Goal: Transaction & Acquisition: Download file/media

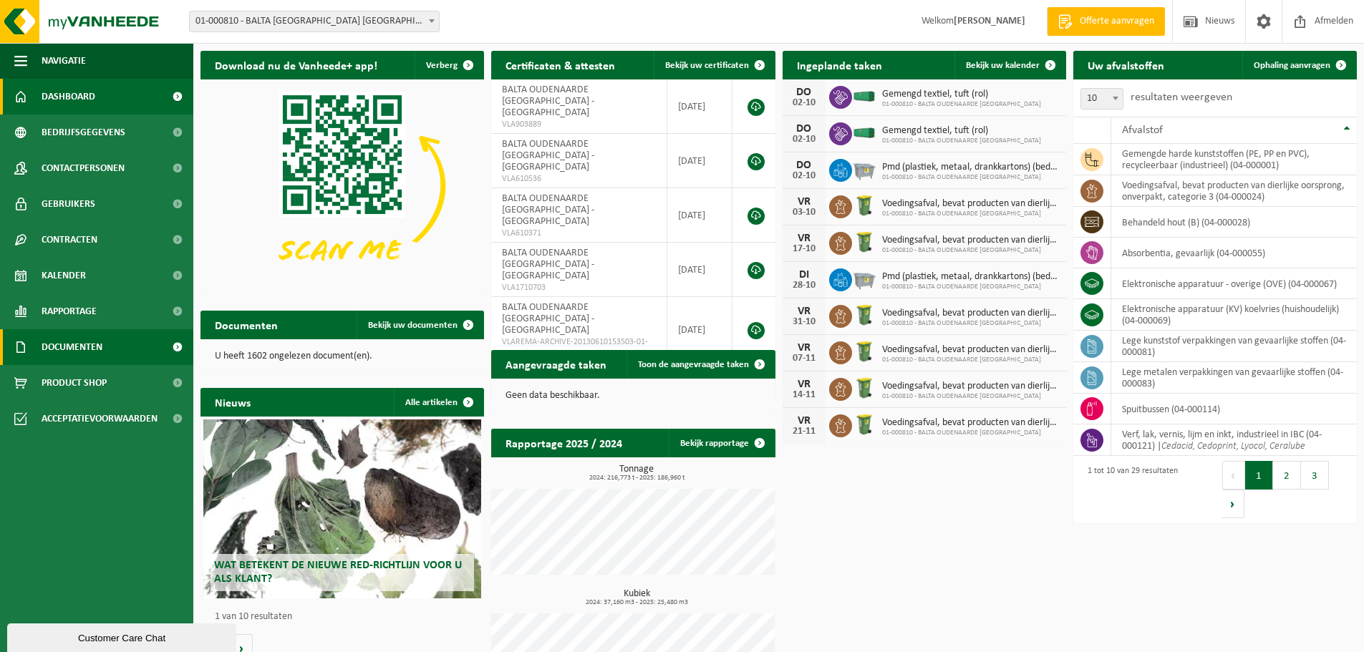
click at [99, 354] on span "Documenten" at bounding box center [72, 347] width 61 height 36
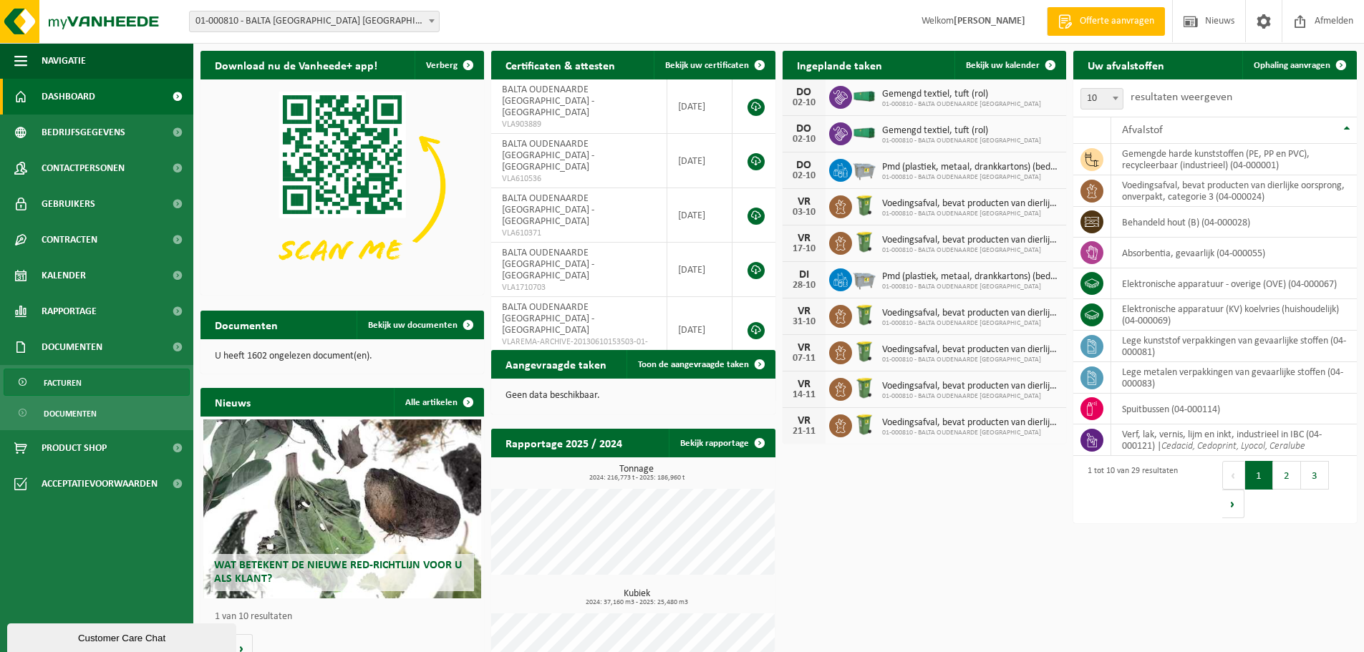
click at [110, 383] on link "Facturen" at bounding box center [97, 382] width 186 height 27
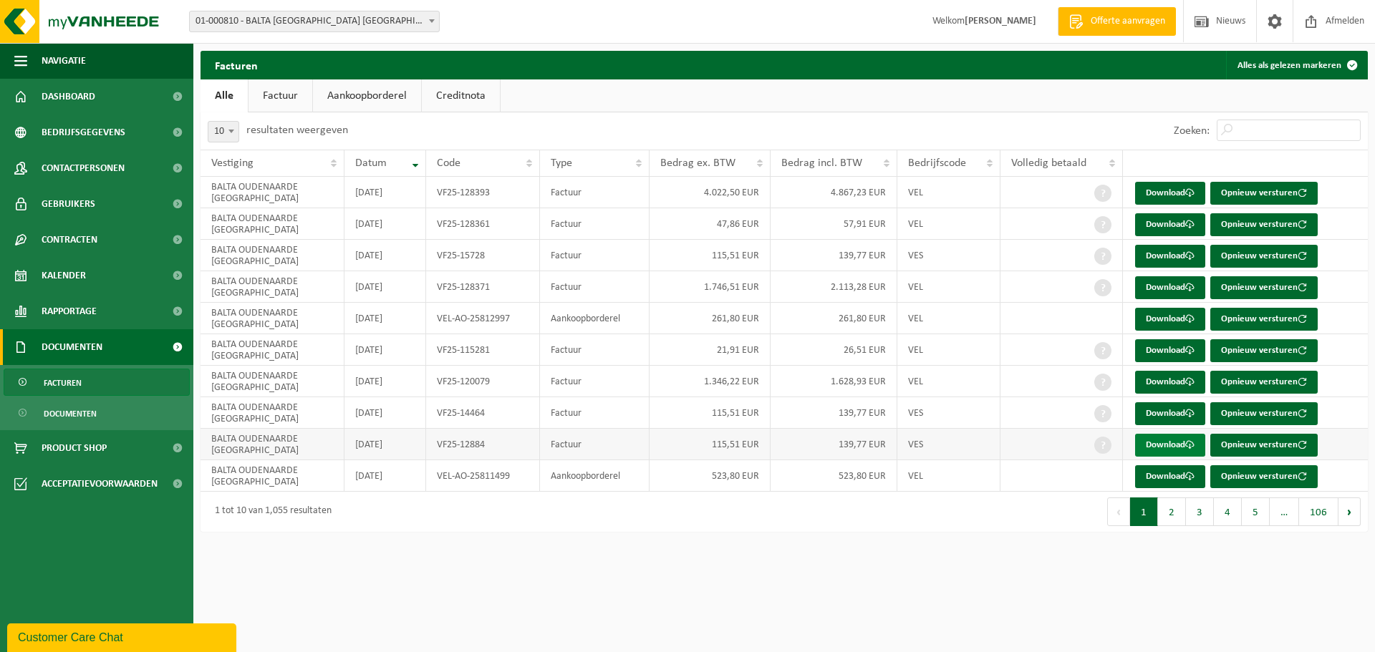
click at [1180, 440] on link "Download" at bounding box center [1170, 445] width 70 height 23
click at [1172, 416] on link "Download" at bounding box center [1170, 413] width 70 height 23
click at [1147, 382] on link "Download" at bounding box center [1170, 382] width 70 height 23
click at [1179, 511] on button "2" at bounding box center [1172, 512] width 28 height 29
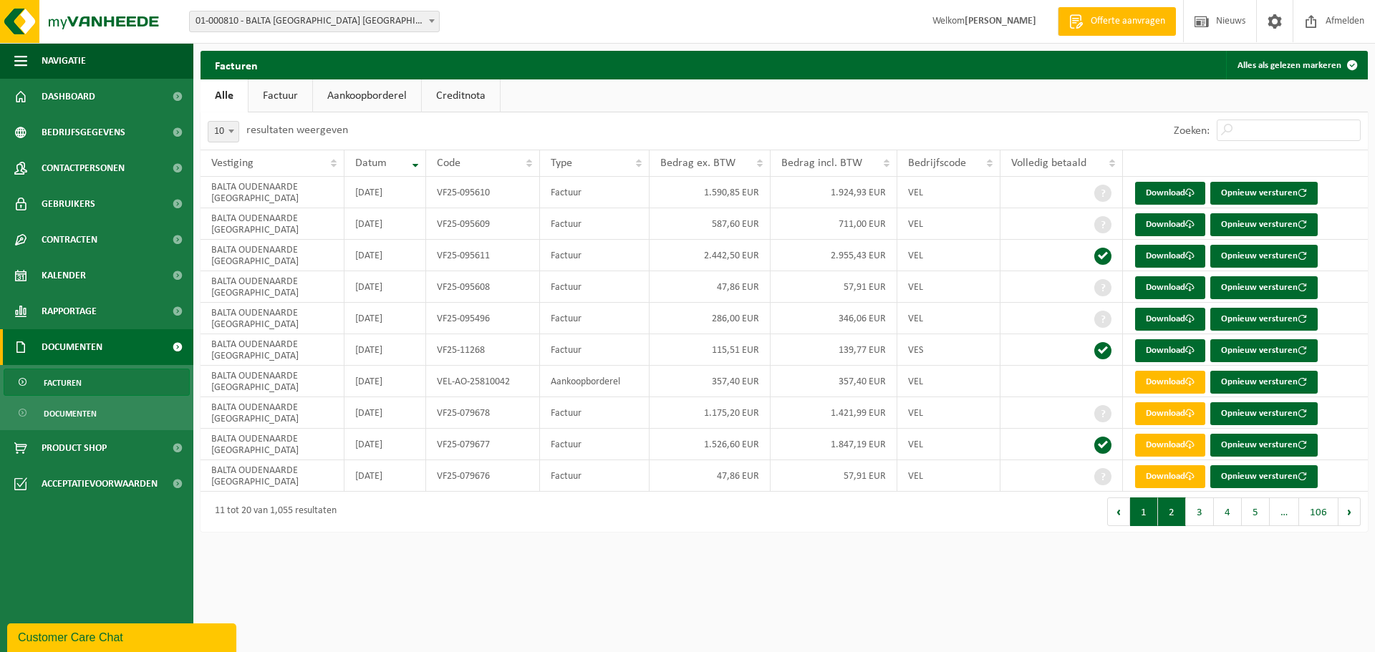
click at [1149, 518] on button "1" at bounding box center [1144, 512] width 28 height 29
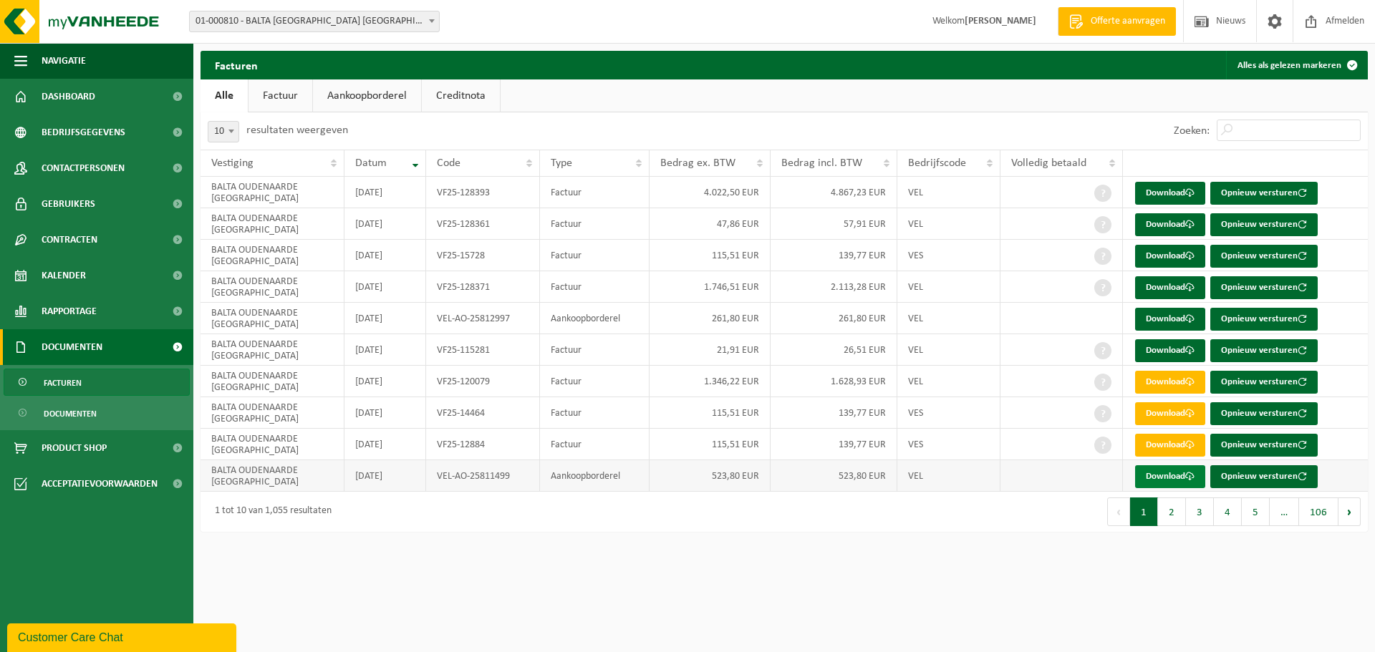
click at [1175, 478] on link "Download" at bounding box center [1170, 477] width 70 height 23
click at [1186, 324] on link "Download" at bounding box center [1170, 319] width 70 height 23
click at [112, 311] on link "Rapportage" at bounding box center [96, 312] width 193 height 36
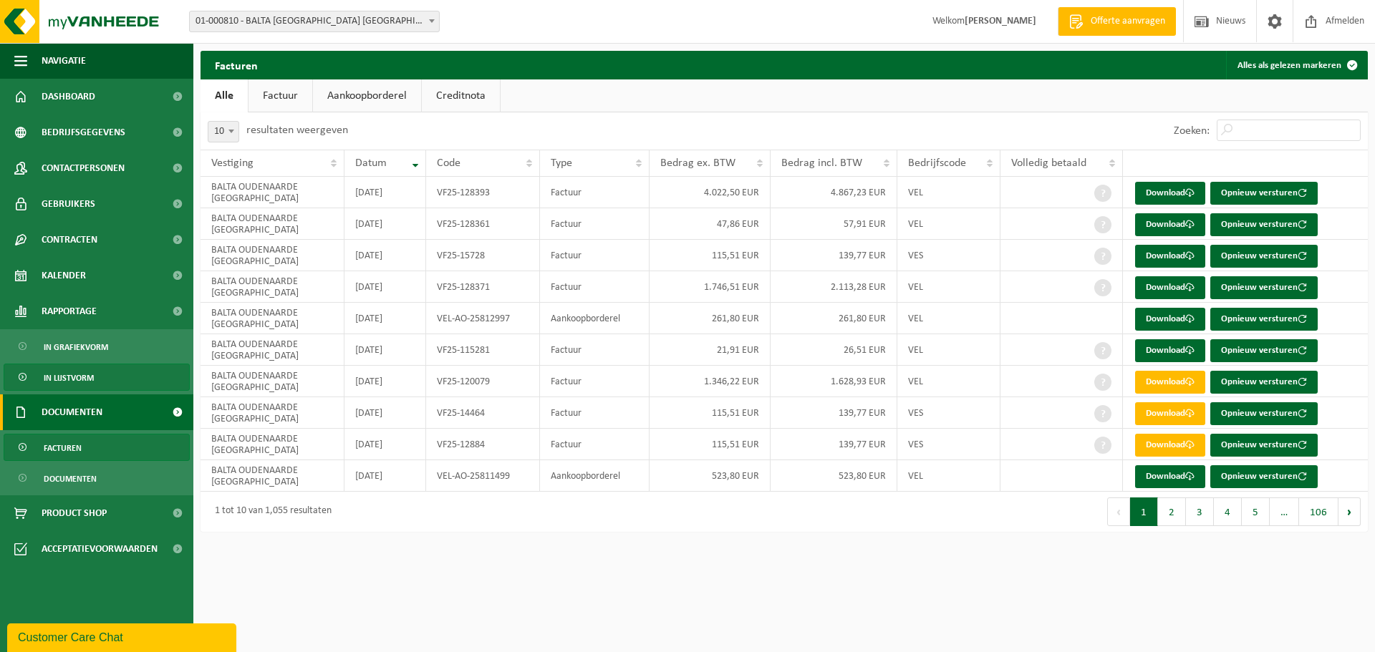
click at [121, 372] on link "In lijstvorm" at bounding box center [97, 377] width 186 height 27
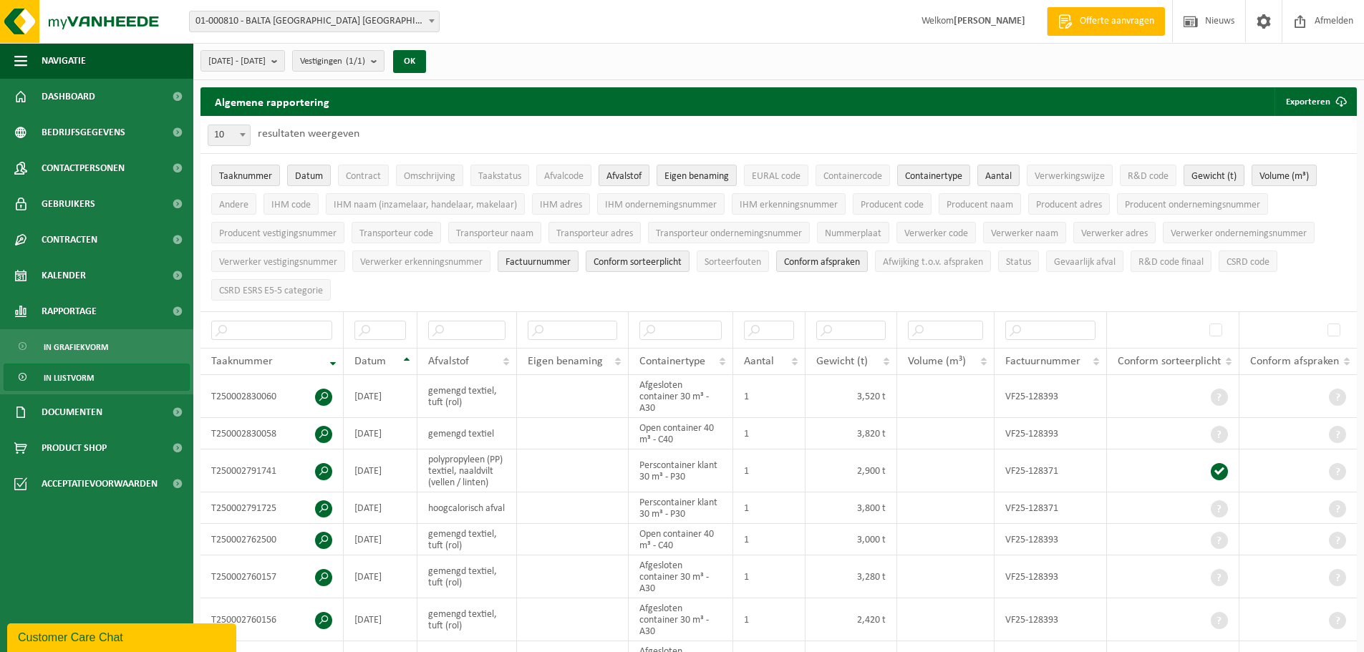
click at [640, 171] on span "Afvalstof" at bounding box center [624, 176] width 35 height 11
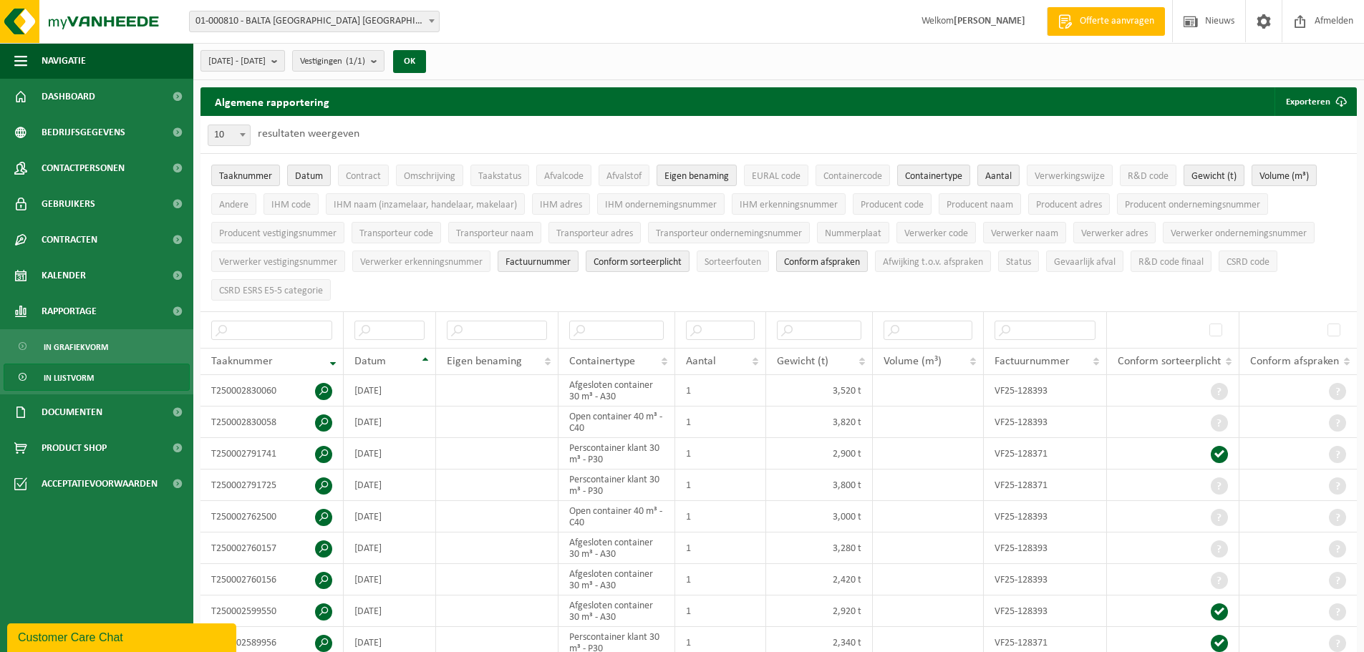
click at [284, 65] on b "submit" at bounding box center [277, 61] width 13 height 20
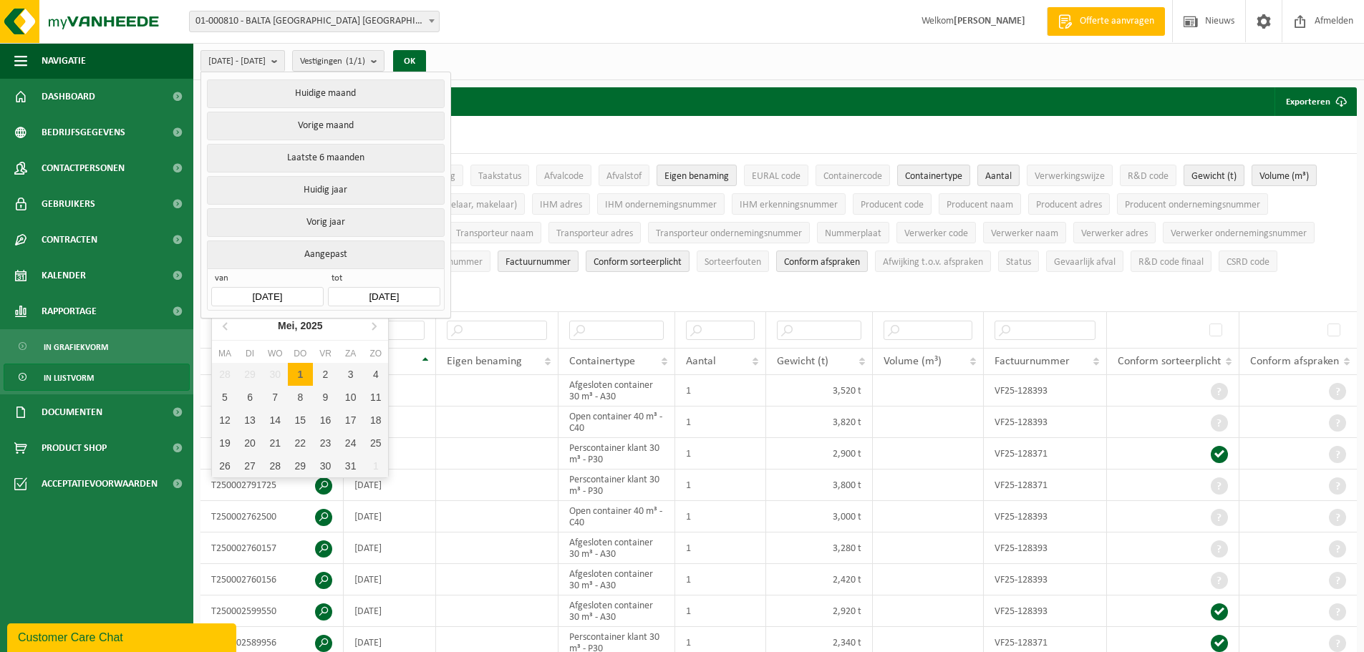
click at [292, 289] on input "[DATE]" at bounding box center [267, 296] width 112 height 19
click at [370, 328] on icon at bounding box center [373, 325] width 23 height 23
click at [313, 370] on div "1" at bounding box center [325, 374] width 25 height 23
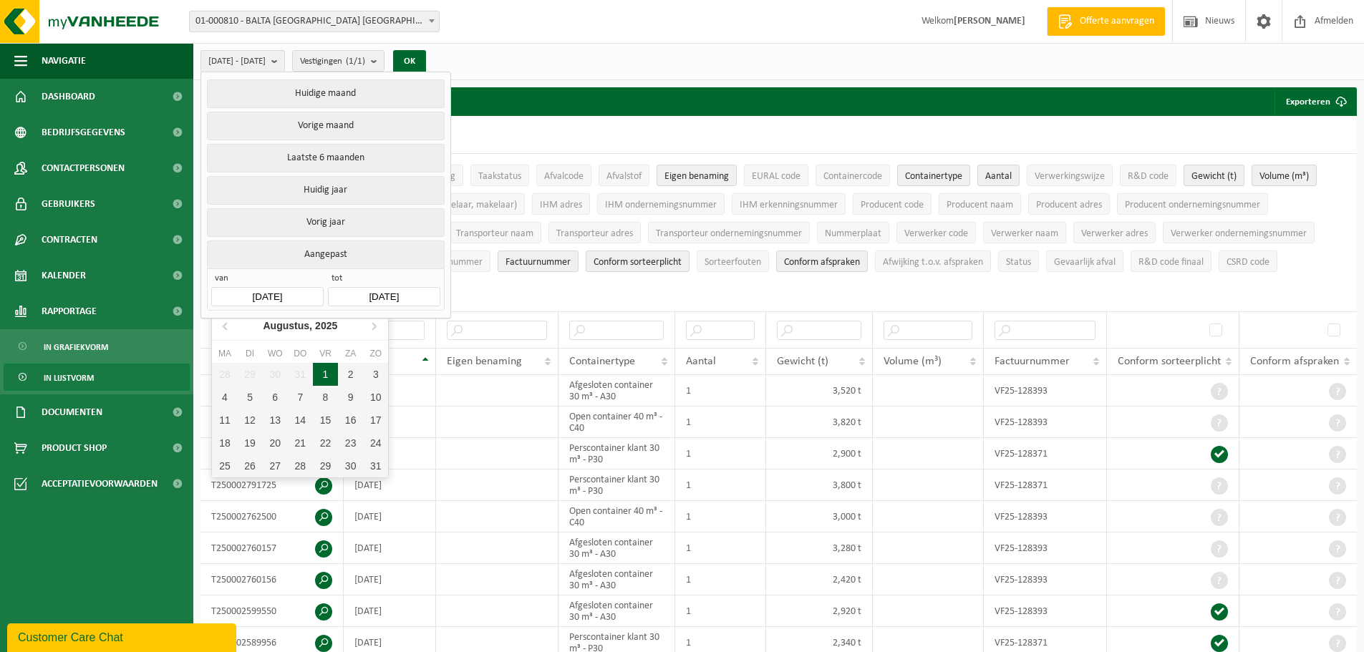
type input "[DATE]"
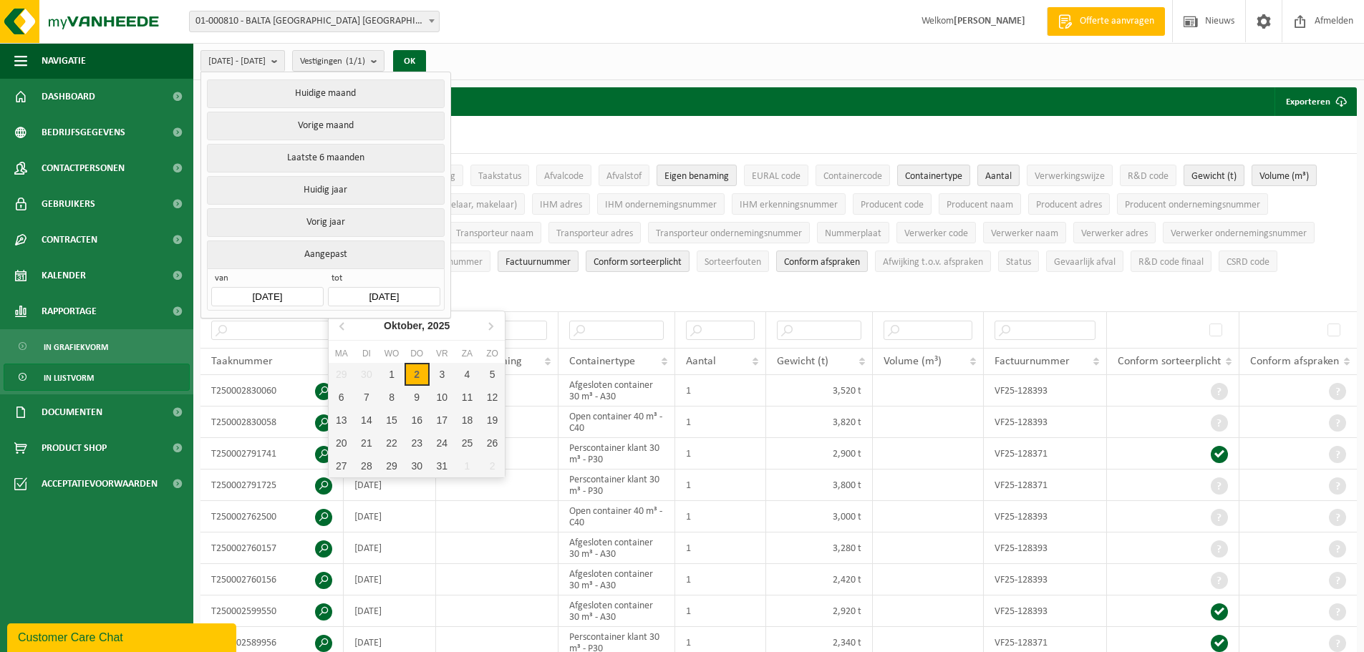
click at [378, 287] on input "[DATE]" at bounding box center [384, 296] width 112 height 19
click at [351, 322] on icon at bounding box center [343, 325] width 23 height 23
click at [493, 461] on div "31" at bounding box center [492, 466] width 25 height 23
type input "[DATE]"
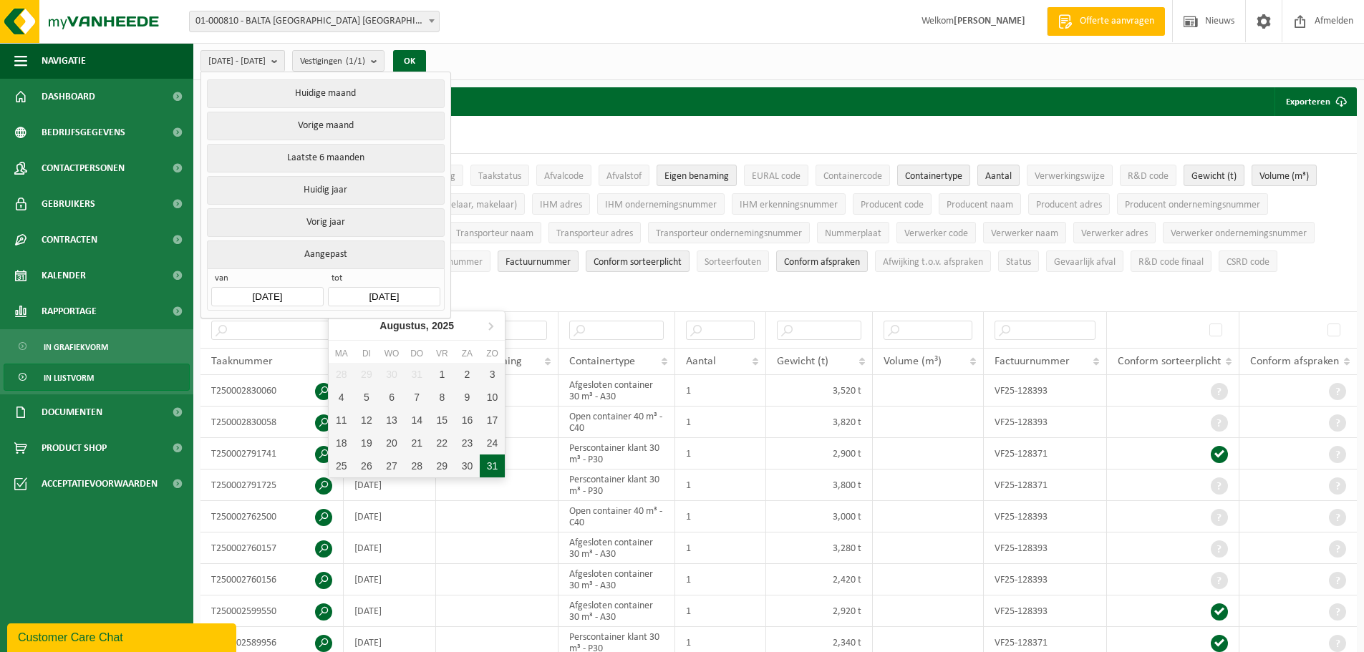
type input "[DATE]"
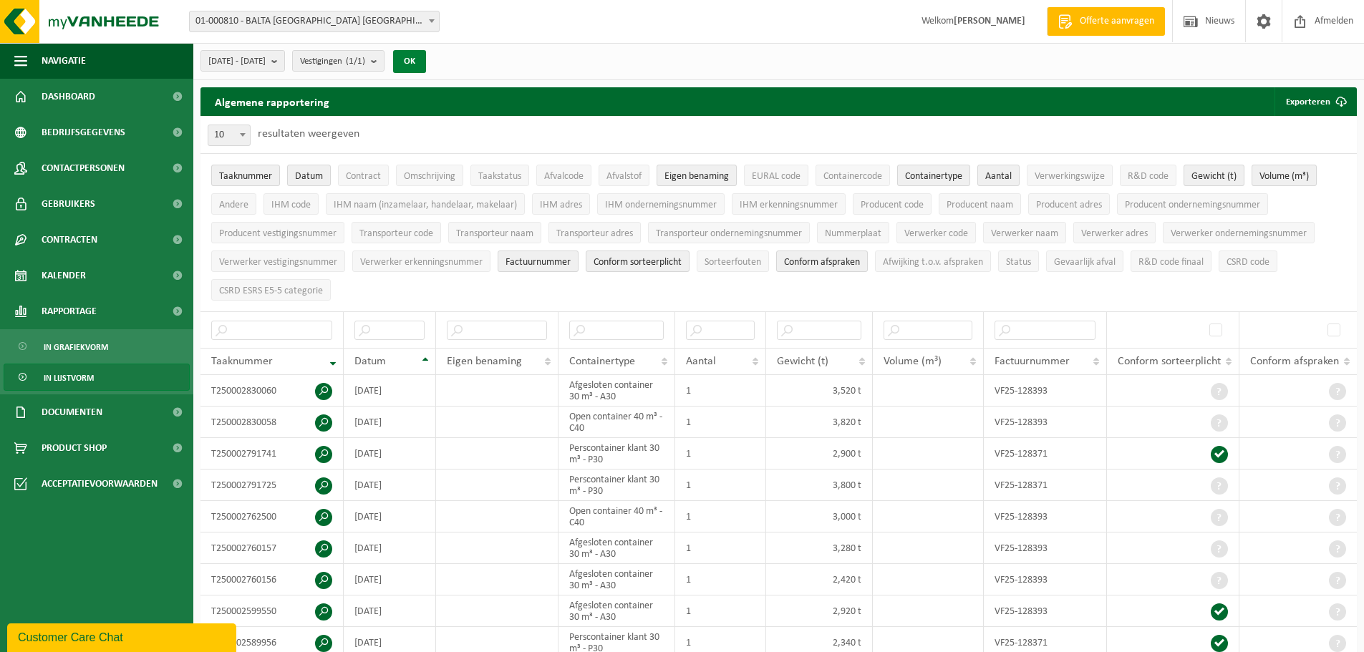
click at [426, 66] on button "OK" at bounding box center [409, 61] width 33 height 23
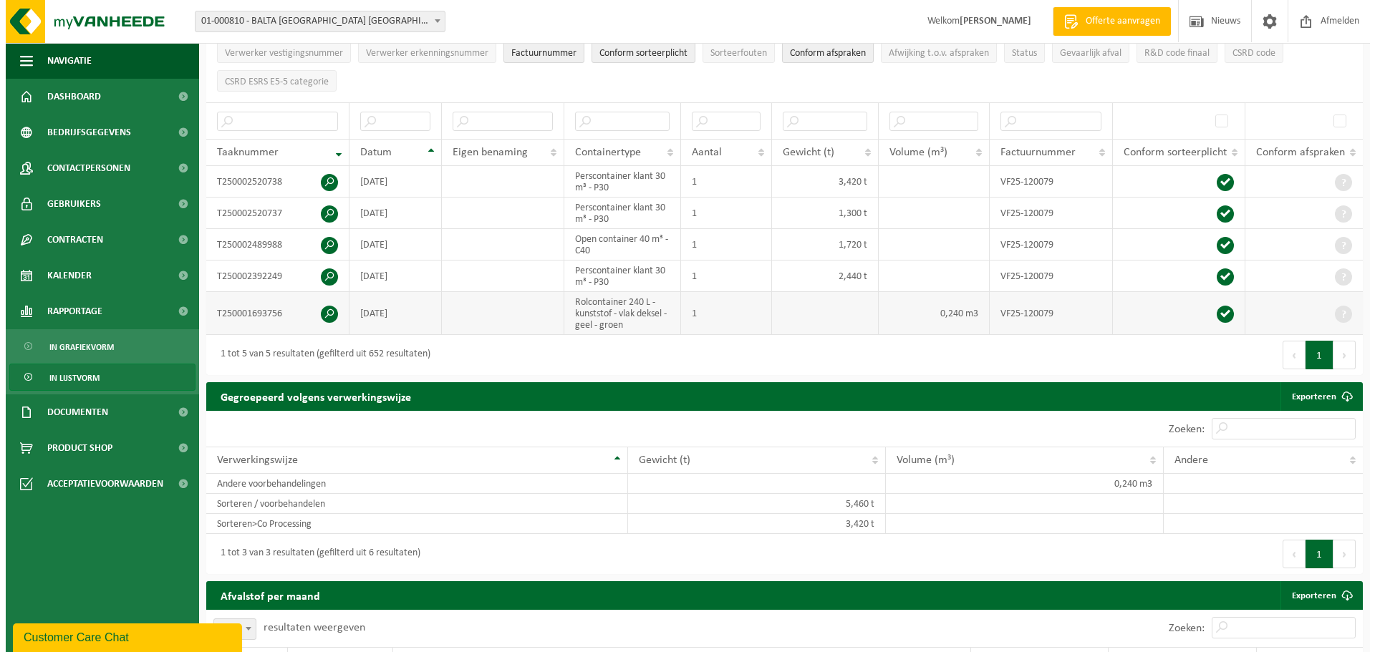
scroll to position [215, 0]
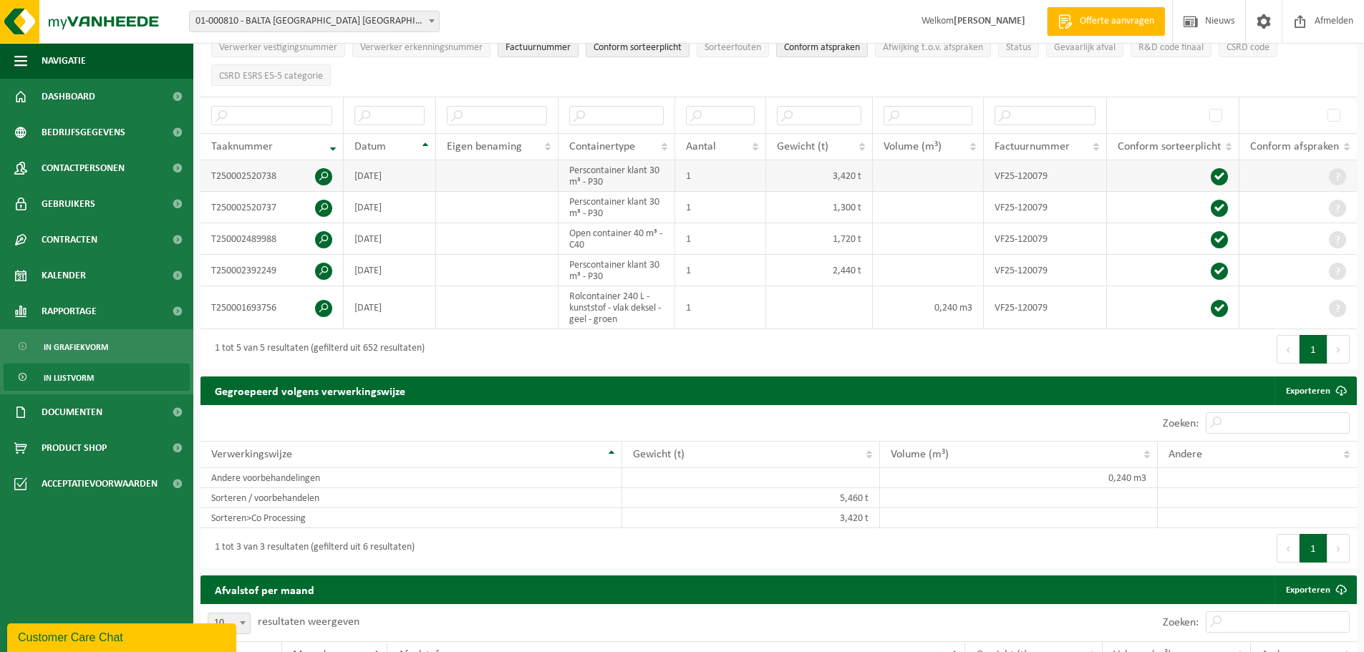
click at [321, 170] on span at bounding box center [323, 176] width 17 height 17
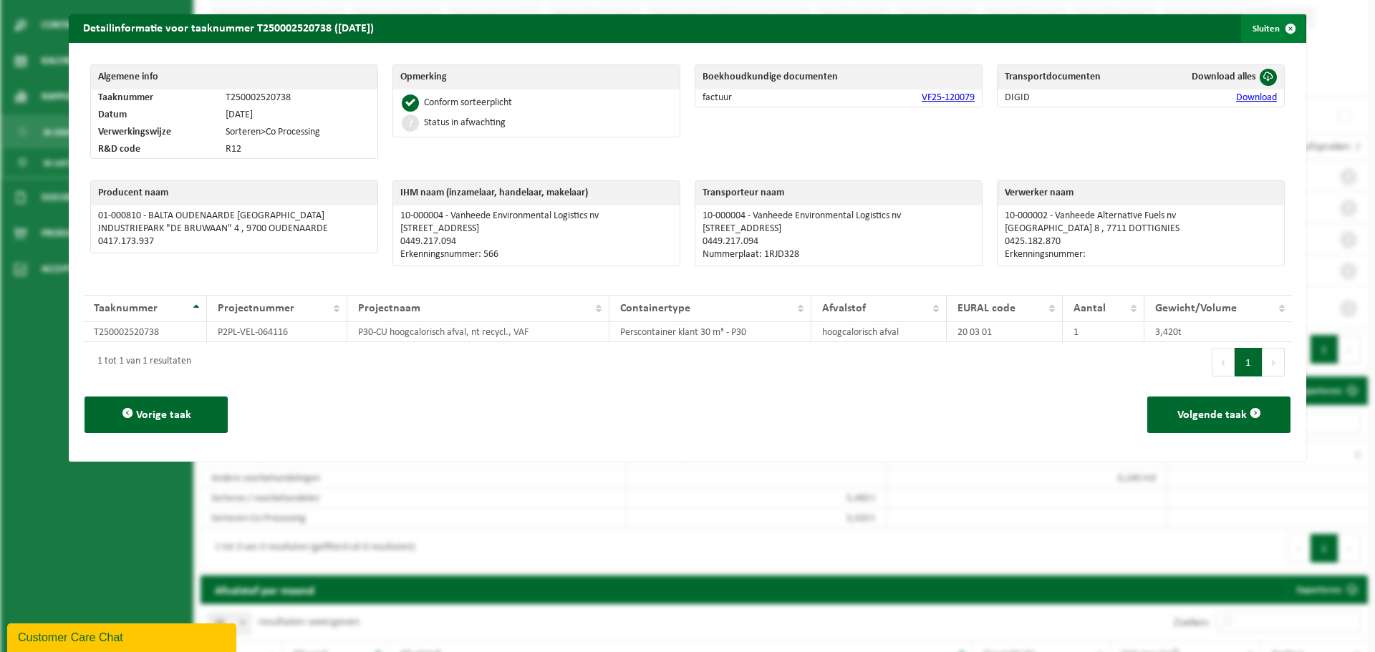
click at [1283, 26] on span "button" at bounding box center [1290, 28] width 29 height 29
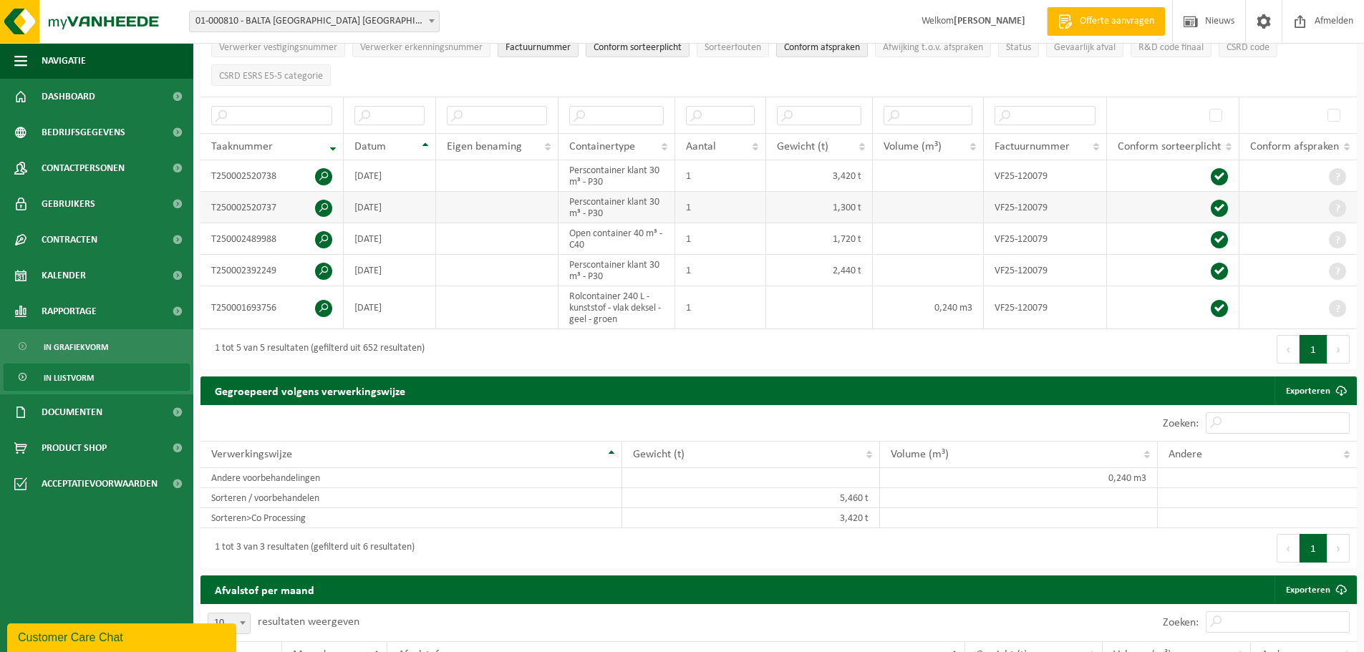
click at [327, 208] on span at bounding box center [323, 208] width 17 height 17
